Goal: Find specific page/section: Find specific page/section

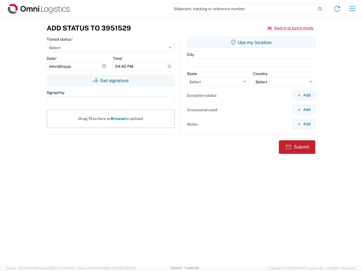
click at [243, 9] on input "search" at bounding box center [243, 8] width 146 height 11
click at [320, 9] on icon at bounding box center [320, 9] width 8 height 8
click at [337, 9] on icon at bounding box center [336, 8] width 9 height 9
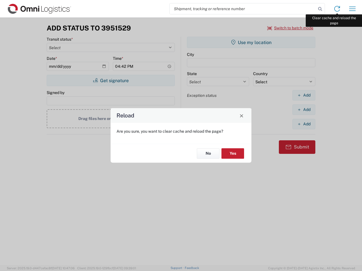
click at [352, 9] on div "Reload Are you sure, you want to clear cache and reload the page? No Yes" at bounding box center [181, 135] width 362 height 271
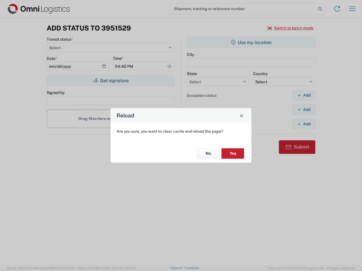
click at [290, 28] on div "Reload Are you sure, you want to clear cache and reload the page? No Yes" at bounding box center [181, 135] width 362 height 271
click at [111, 81] on div "Reload Are you sure, you want to clear cache and reload the page? No Yes" at bounding box center [181, 135] width 362 height 271
click at [251, 42] on div "Reload Are you sure, you want to clear cache and reload the page? No Yes" at bounding box center [181, 135] width 362 height 271
click at [304, 95] on div "Reload Are you sure, you want to clear cache and reload the page? No Yes" at bounding box center [181, 135] width 362 height 271
click at [304, 110] on div "Reload Are you sure, you want to clear cache and reload the page? No Yes" at bounding box center [181, 135] width 362 height 271
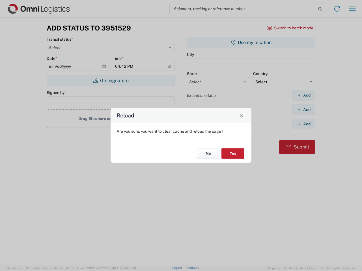
click at [304, 124] on div "Reload Are you sure, you want to clear cache and reload the page? No Yes" at bounding box center [181, 135] width 362 height 271
